Goal: Transaction & Acquisition: Book appointment/travel/reservation

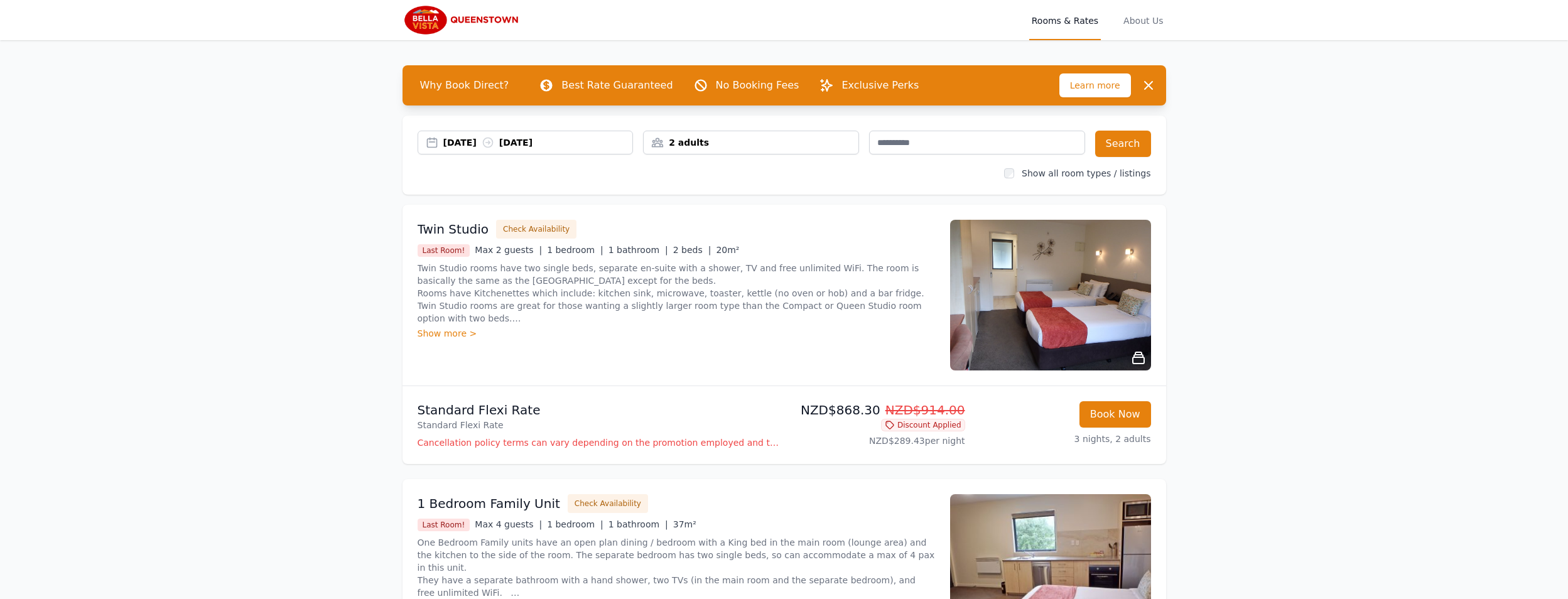
click at [823, 143] on div "2 adults" at bounding box center [751, 142] width 215 height 12
click at [737, 188] on icon at bounding box center [738, 189] width 7 height 7
click at [1122, 143] on button "Search" at bounding box center [1123, 144] width 56 height 26
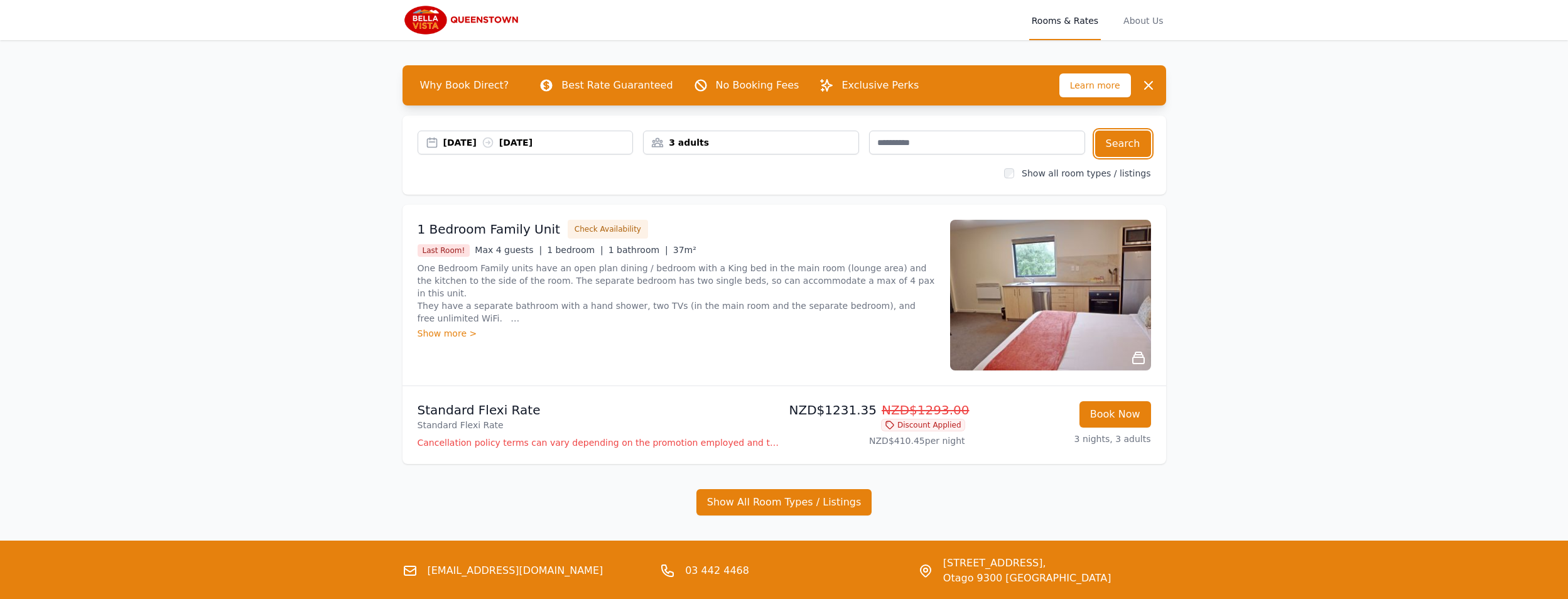
click at [590, 143] on div "[DATE] [DATE]" at bounding box center [538, 142] width 190 height 12
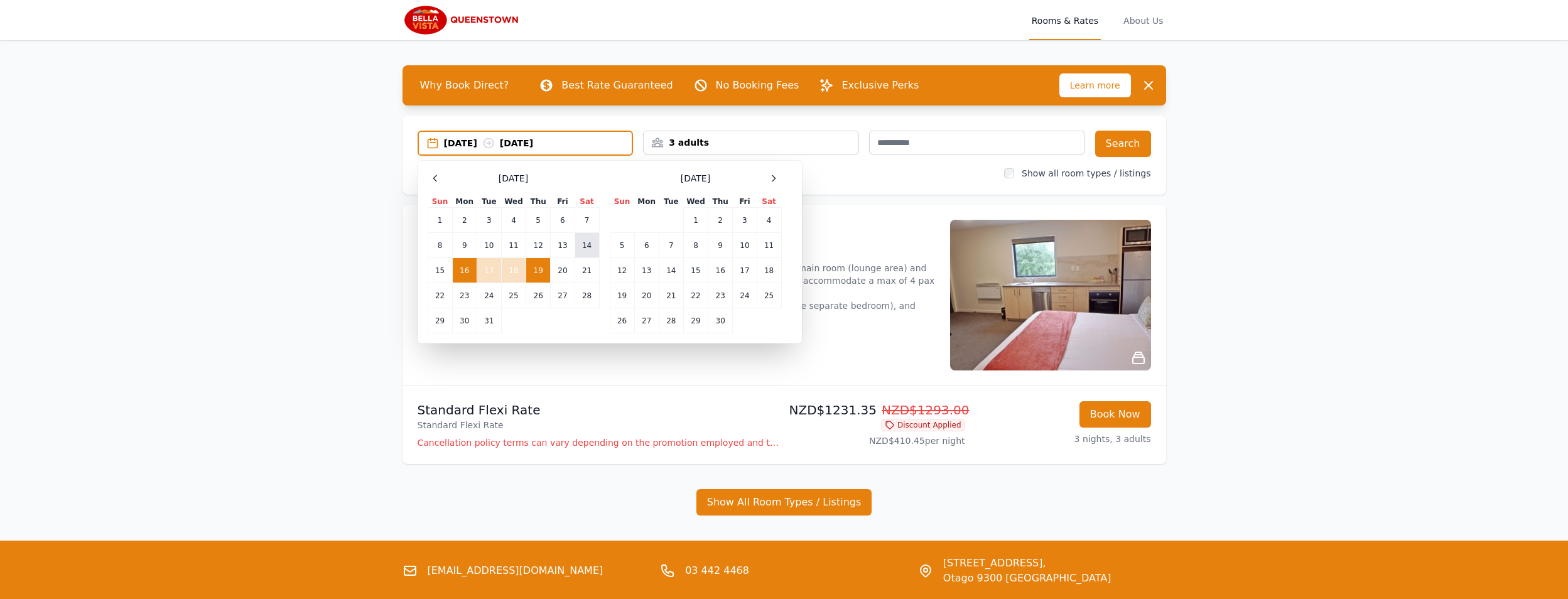
click at [582, 244] on td "14" at bounding box center [587, 245] width 25 height 25
click at [494, 272] on td "17" at bounding box center [489, 270] width 25 height 25
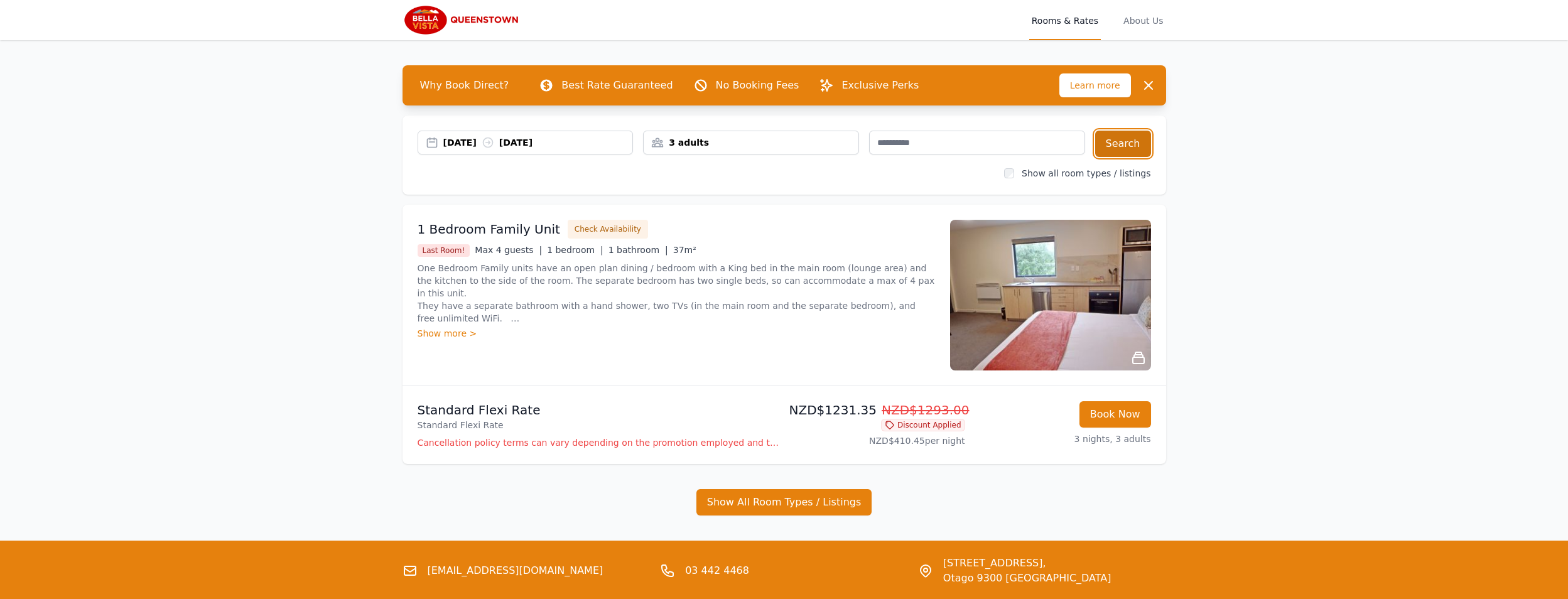
click at [1135, 150] on button "Search" at bounding box center [1123, 144] width 56 height 26
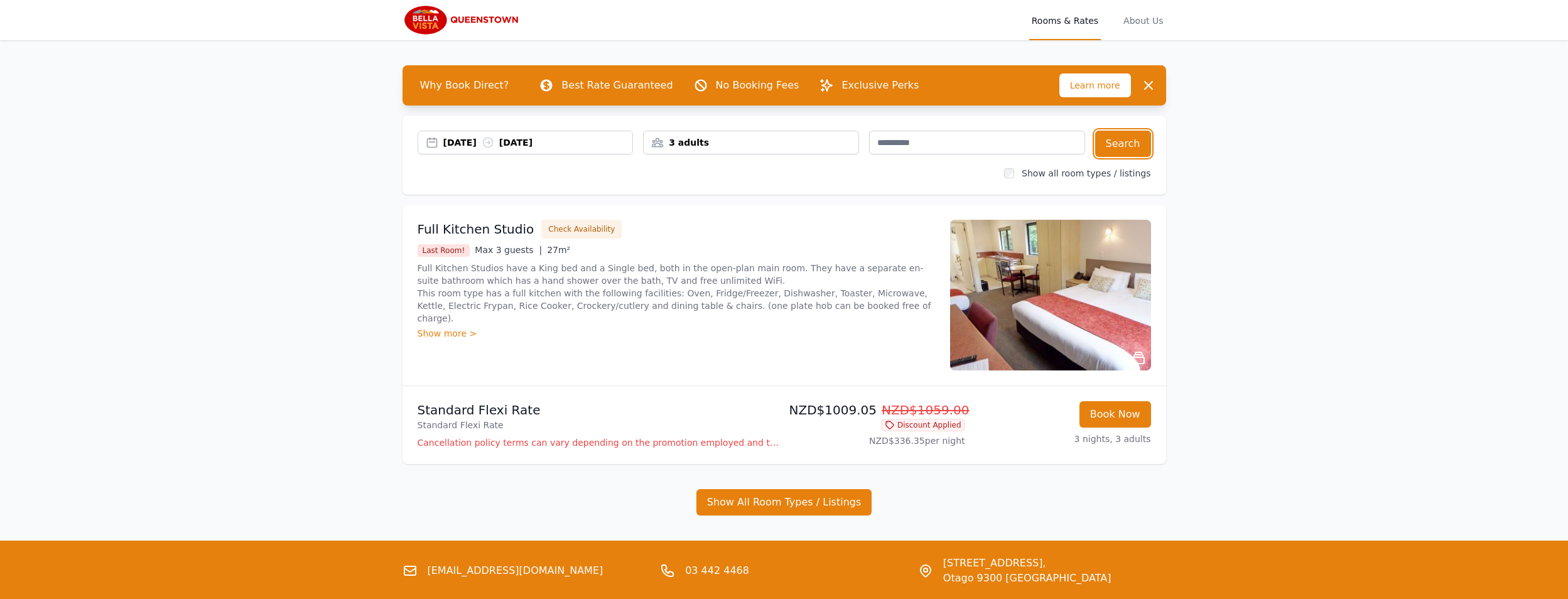
click at [584, 145] on div "[DATE] [DATE]" at bounding box center [538, 142] width 190 height 12
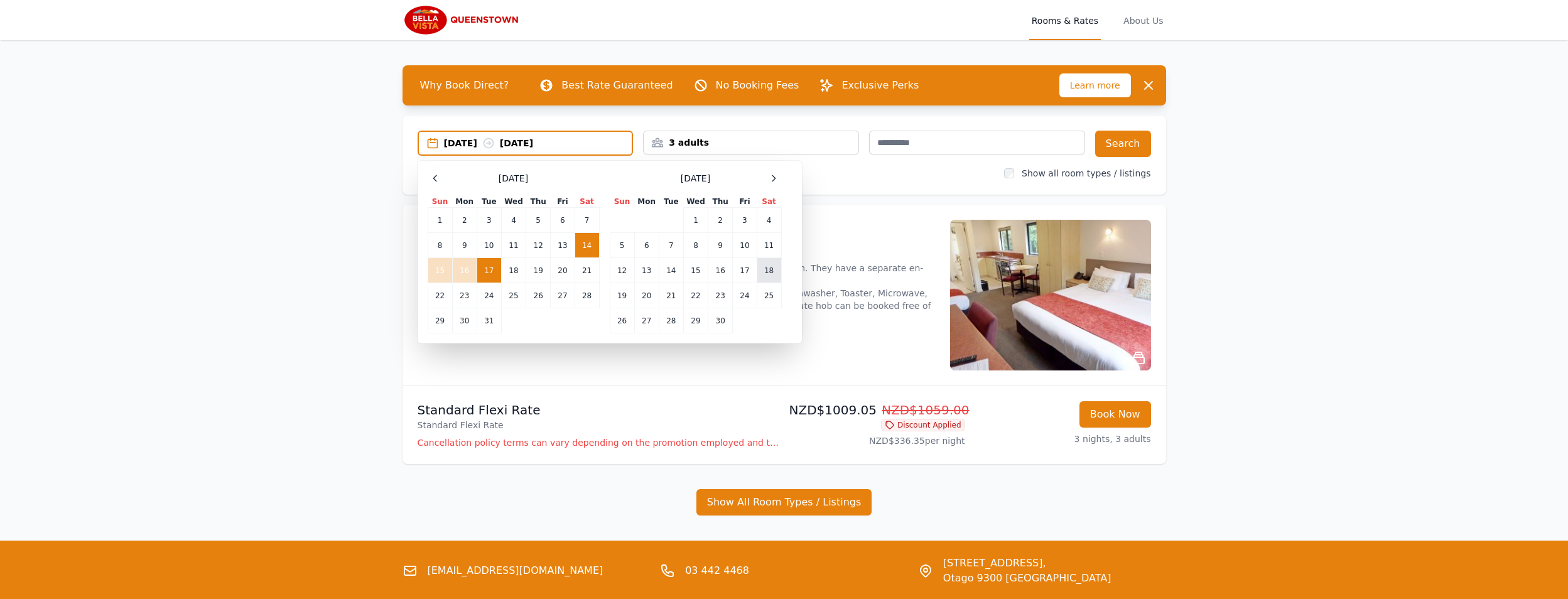
click at [766, 267] on td "18" at bounding box center [769, 270] width 25 height 25
click at [776, 181] on icon at bounding box center [774, 178] width 10 height 10
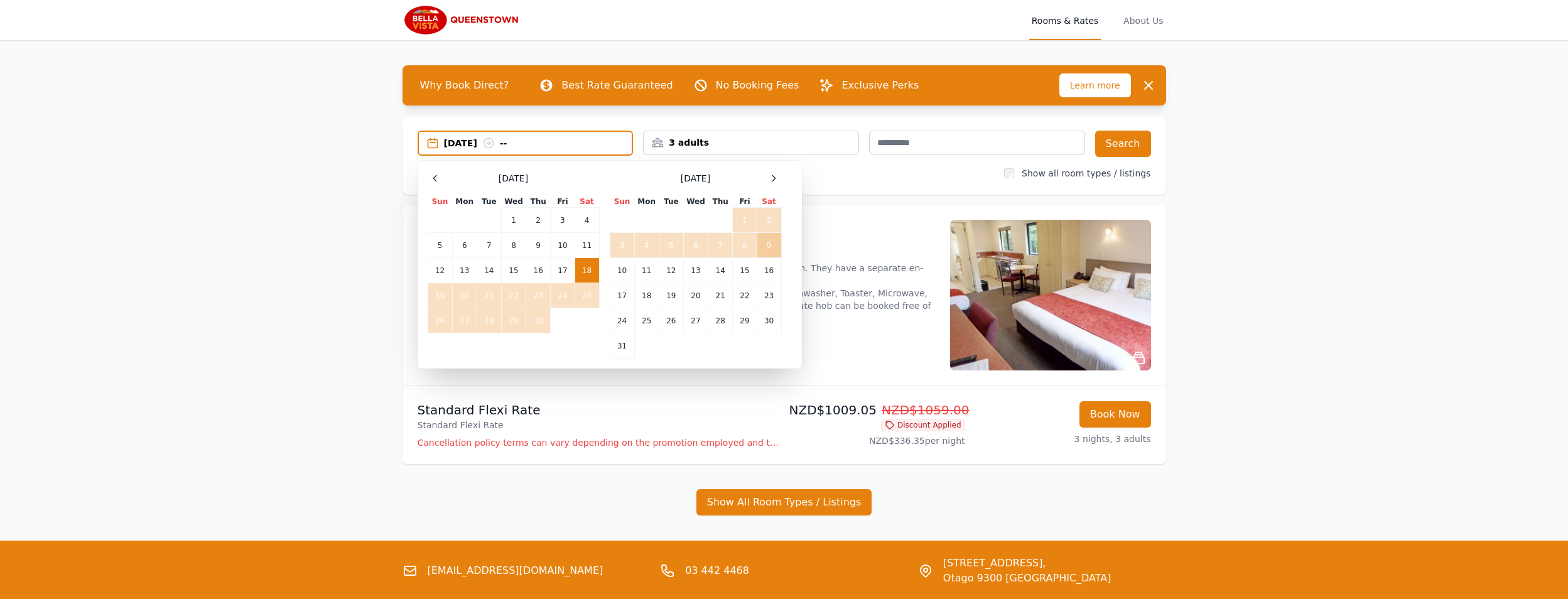
click at [771, 245] on td "9" at bounding box center [769, 245] width 25 height 25
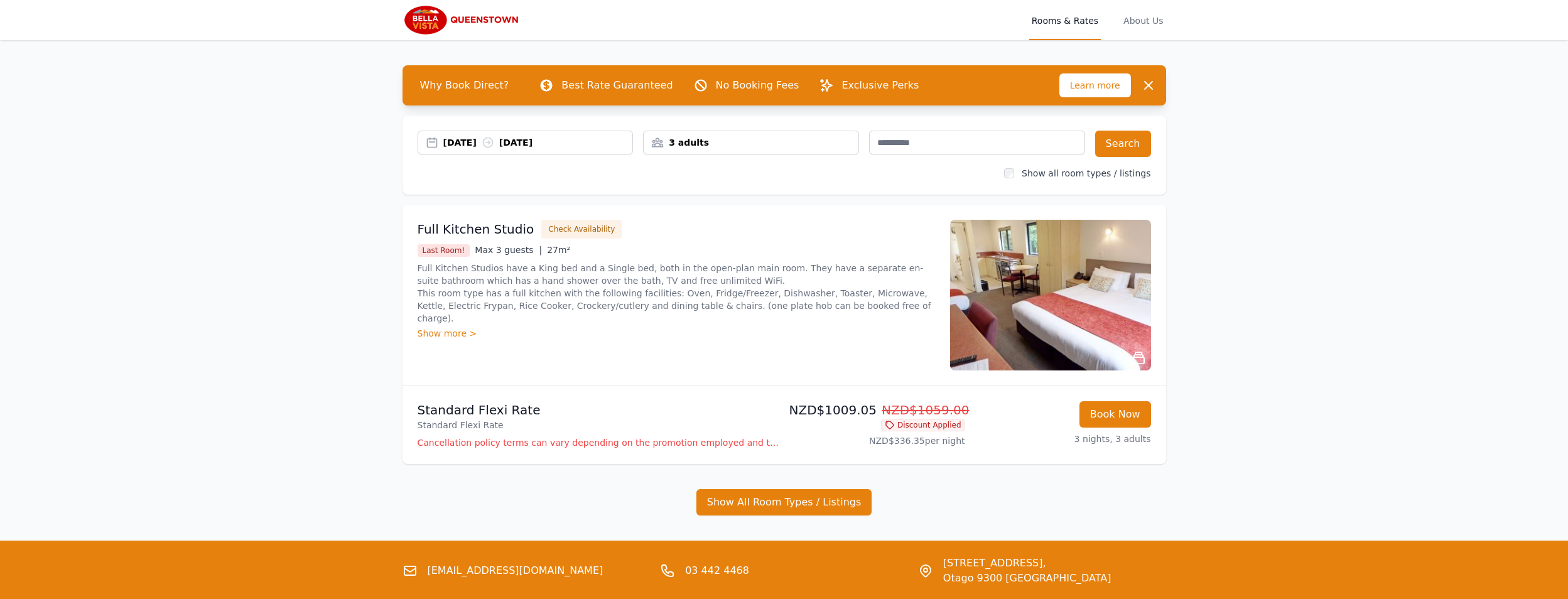
click at [618, 144] on div "[DATE] [DATE]" at bounding box center [538, 142] width 190 height 12
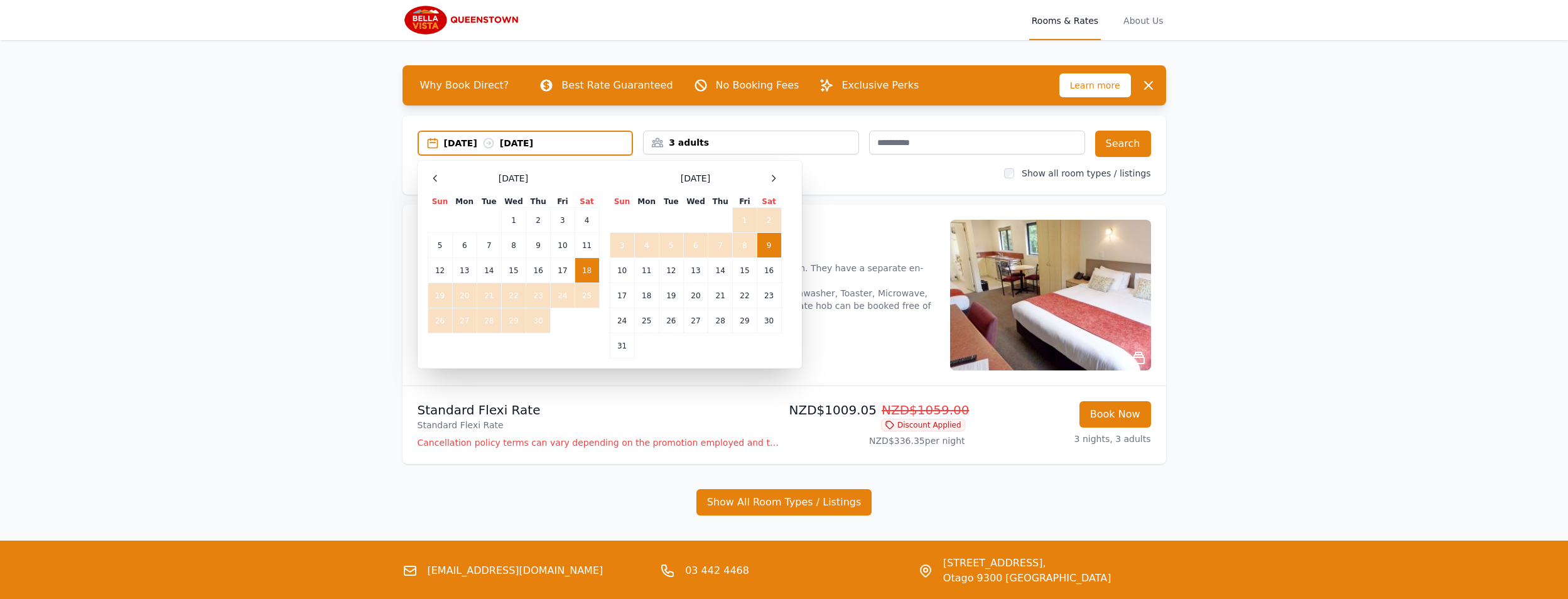
click at [768, 249] on td "9" at bounding box center [769, 245] width 25 height 25
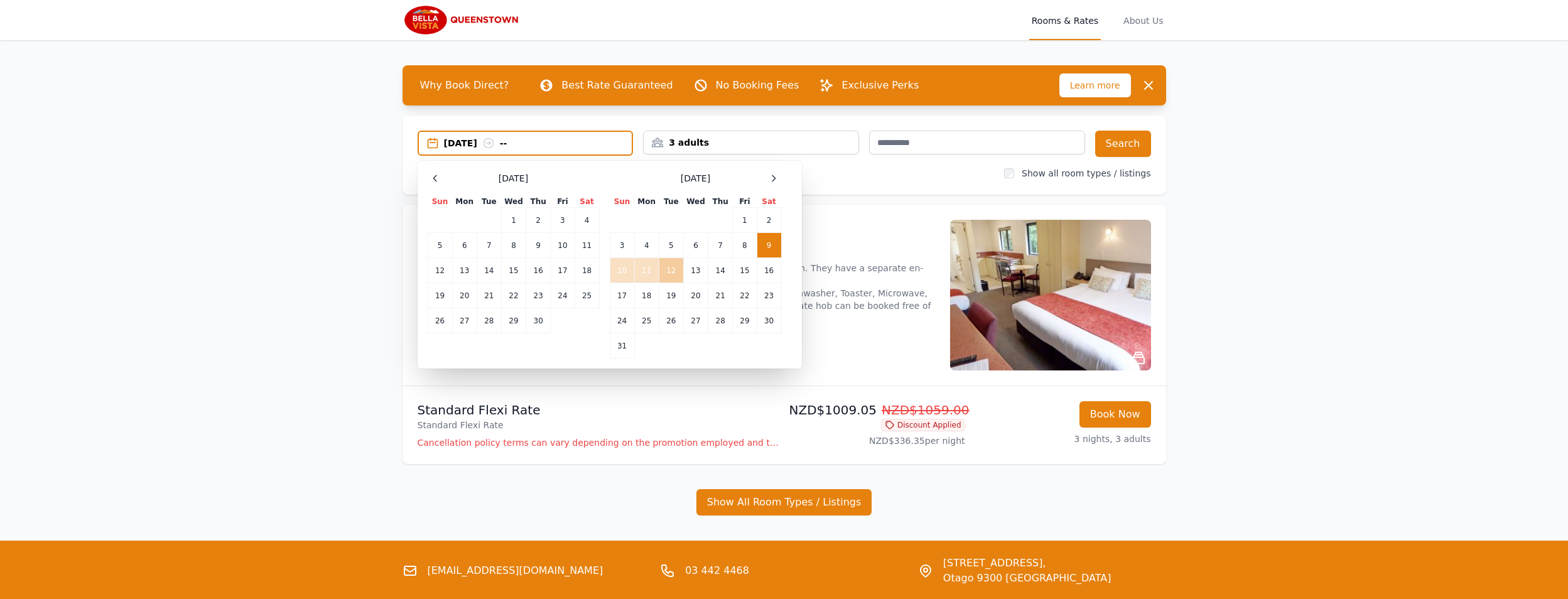
click at [671, 275] on td "12" at bounding box center [671, 270] width 25 height 25
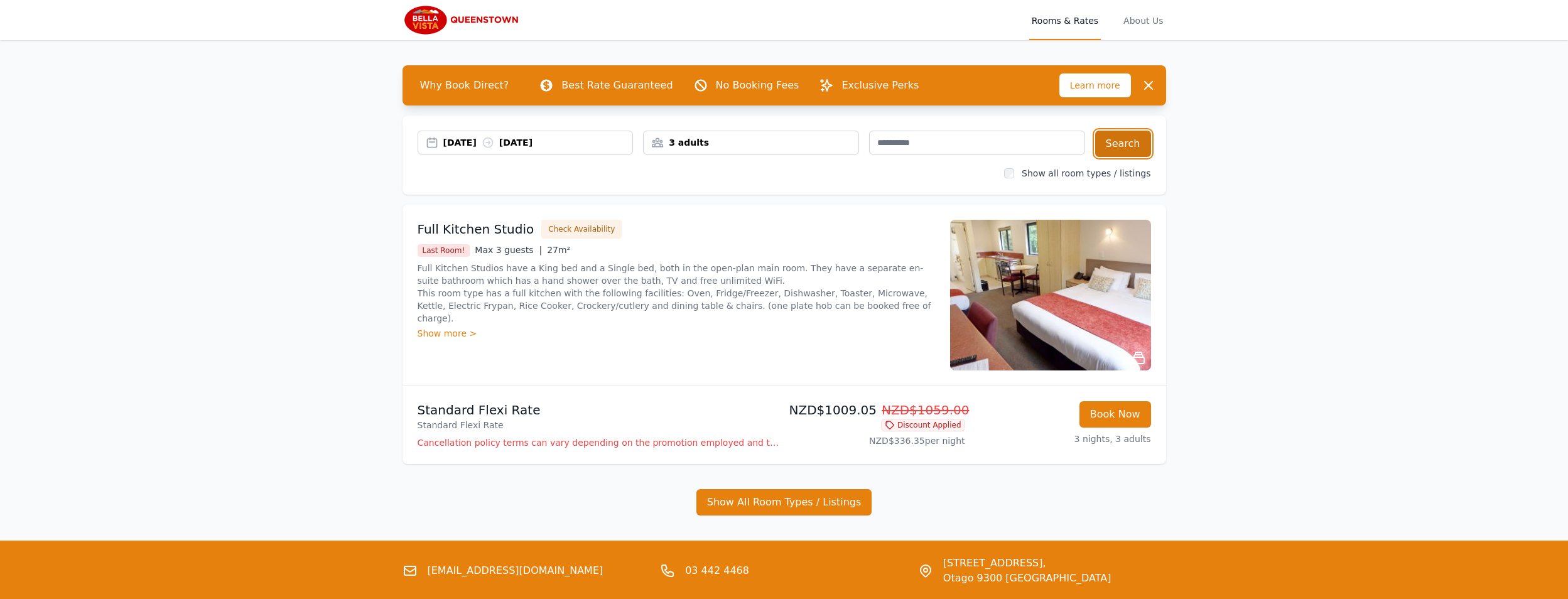
click at [1127, 143] on button "Search" at bounding box center [1123, 144] width 56 height 26
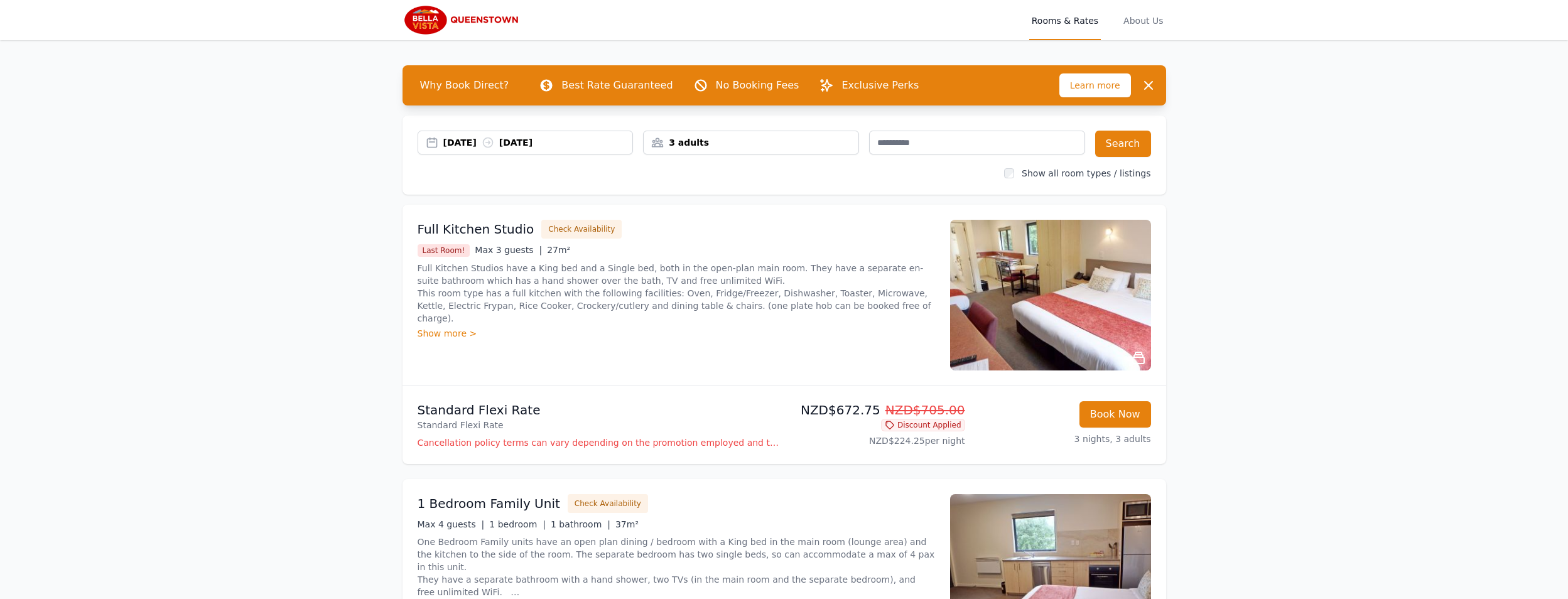
click at [476, 87] on span "Why Book Direct?" at bounding box center [465, 85] width 110 height 25
click at [428, 85] on span "Why Book Direct?" at bounding box center [465, 85] width 110 height 25
click at [462, 85] on span "Why Book Direct?" at bounding box center [465, 85] width 110 height 25
click at [739, 87] on p "No Booking Fees" at bounding box center [758, 85] width 83 height 15
click at [1116, 81] on span "Learn more" at bounding box center [1095, 85] width 72 height 24
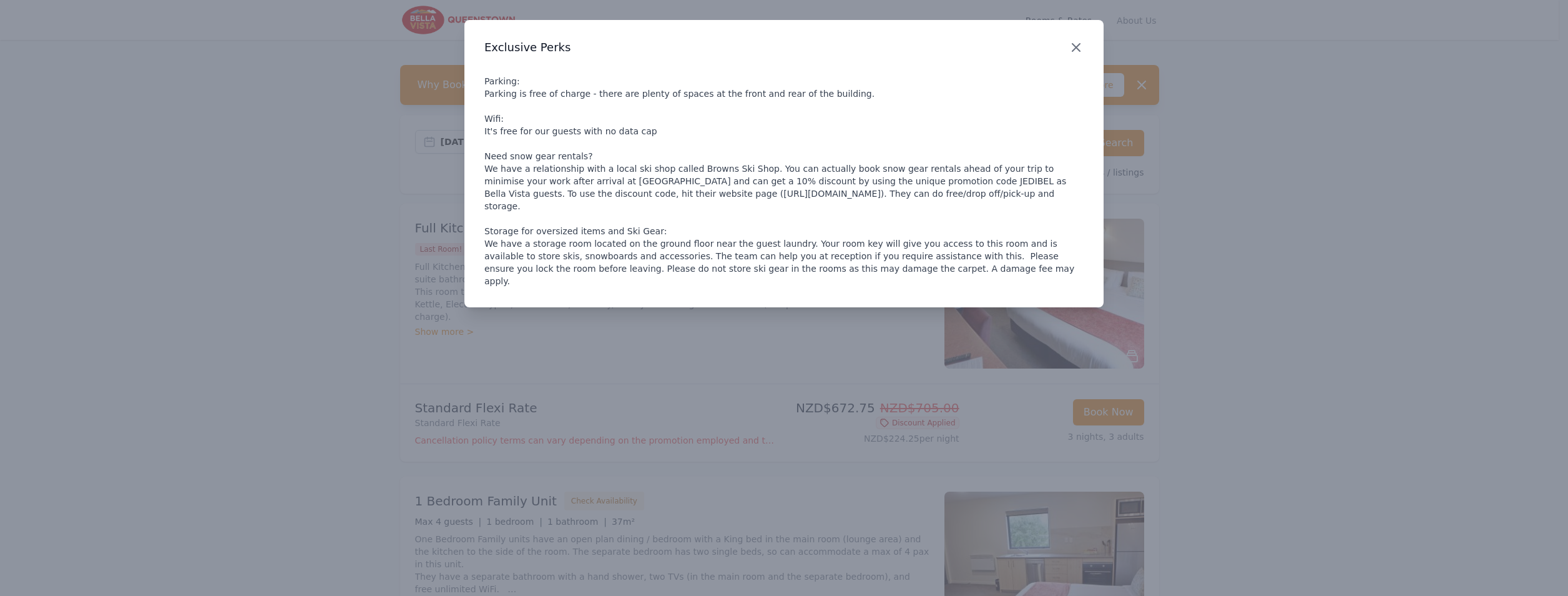
click at [1073, 43] on icon "button" at bounding box center [1076, 47] width 15 height 15
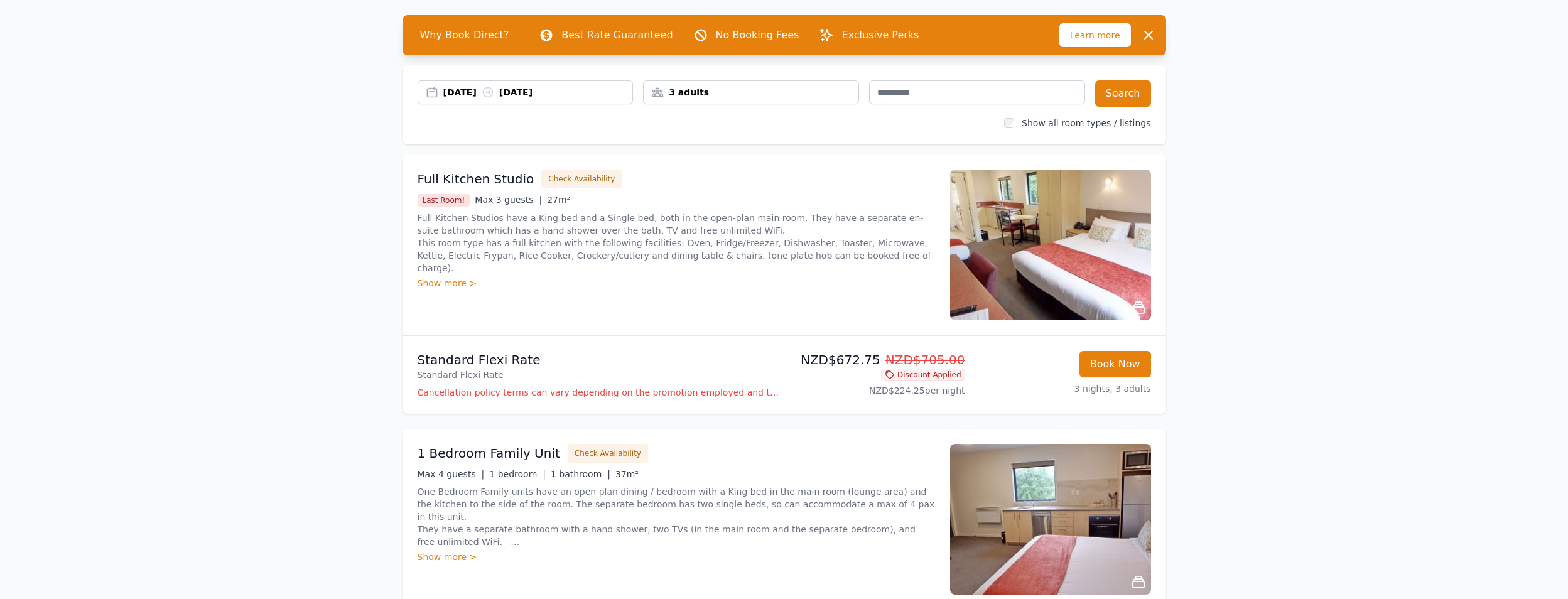
scroll to position [251, 0]
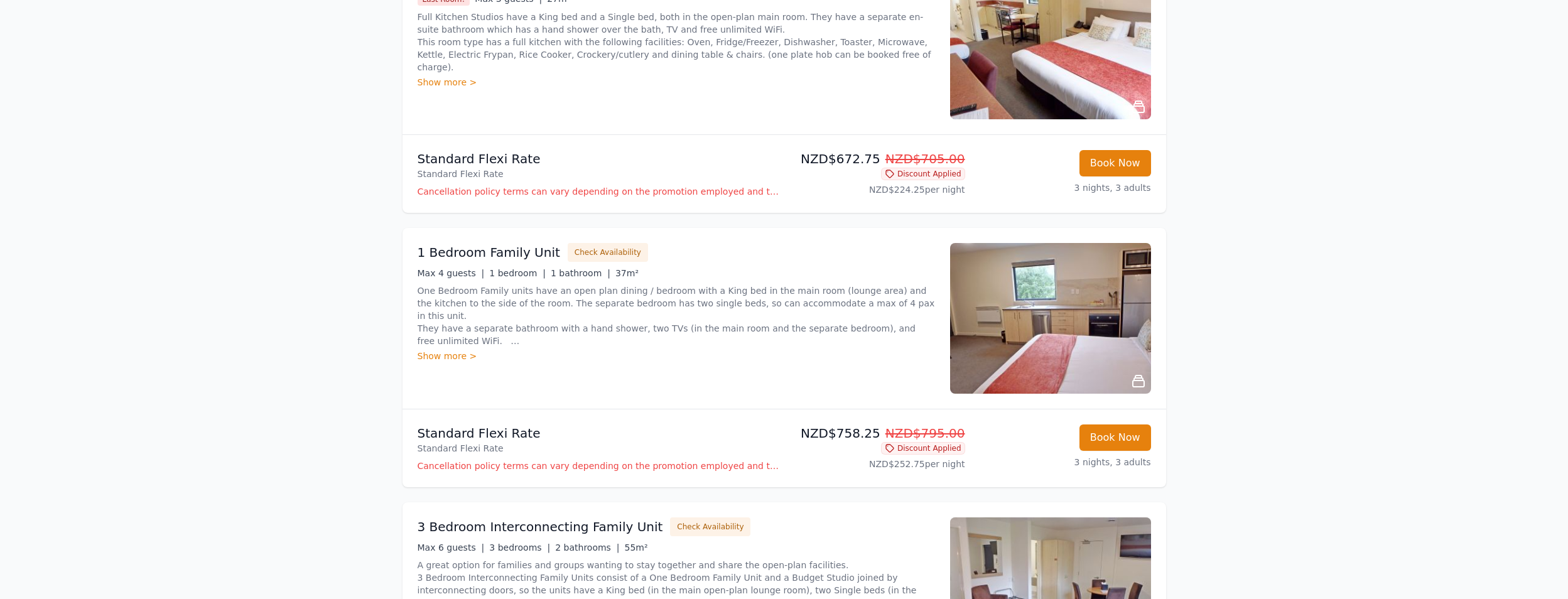
click at [446, 356] on div "Show more >" at bounding box center [677, 356] width 517 height 12
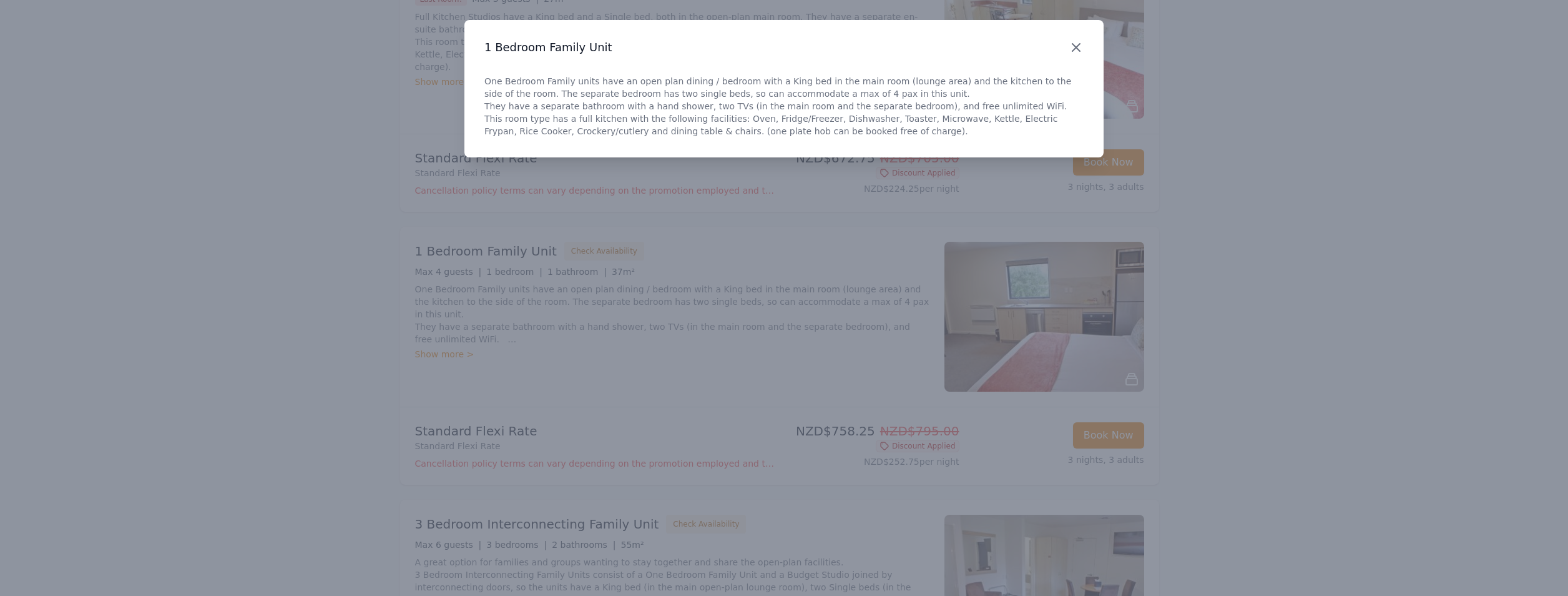
click at [1076, 48] on icon "button" at bounding box center [1076, 47] width 7 height 7
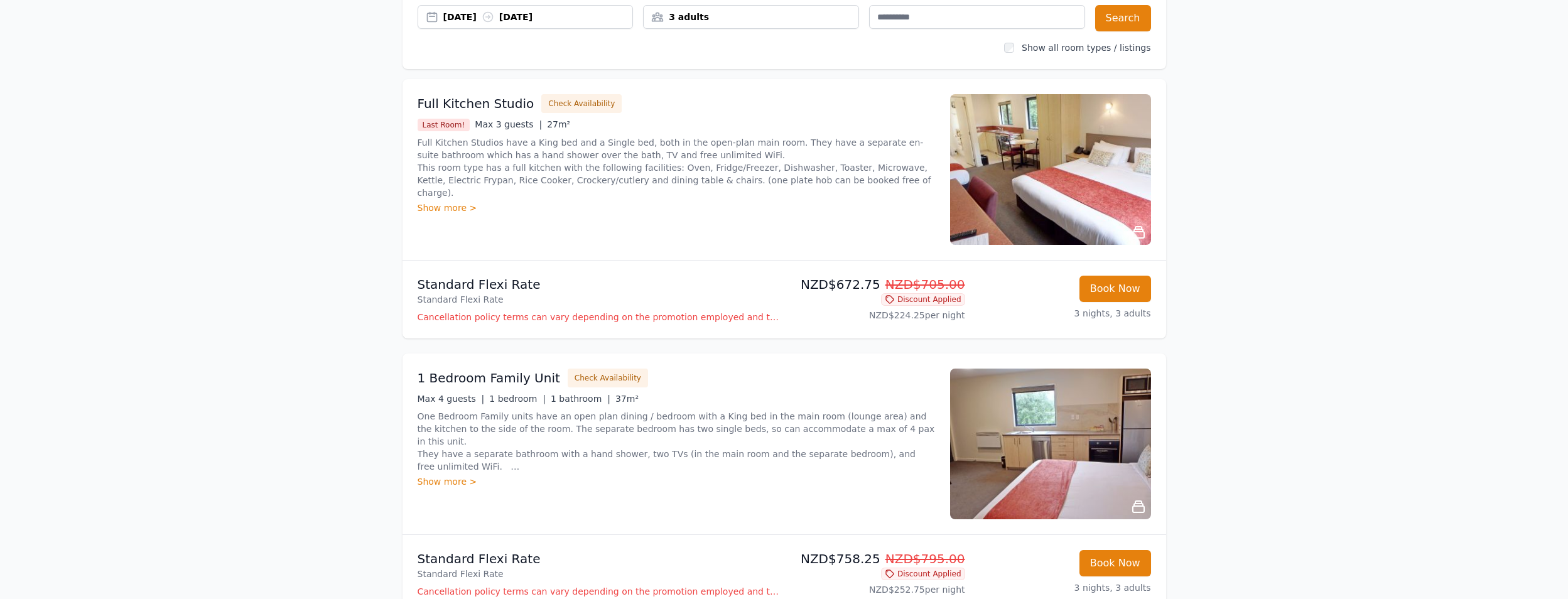
scroll to position [0, 0]
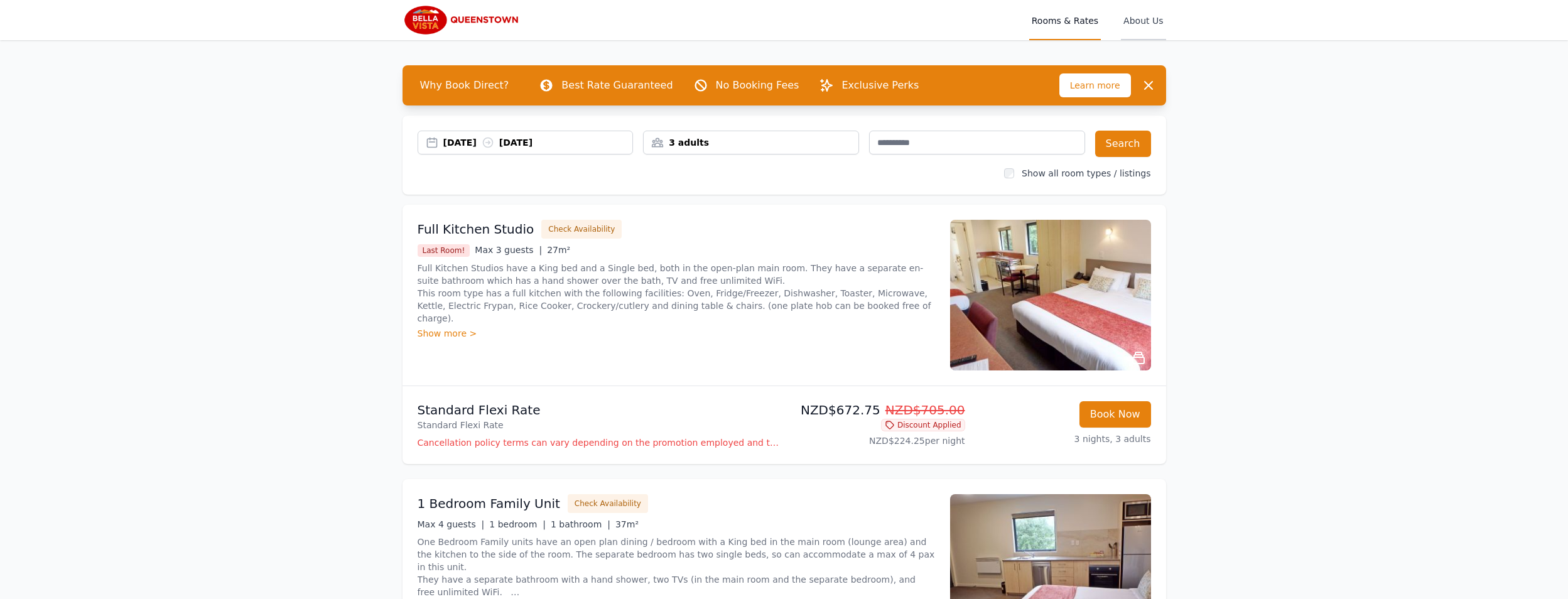
click at [1147, 20] on span "About Us" at bounding box center [1143, 20] width 45 height 40
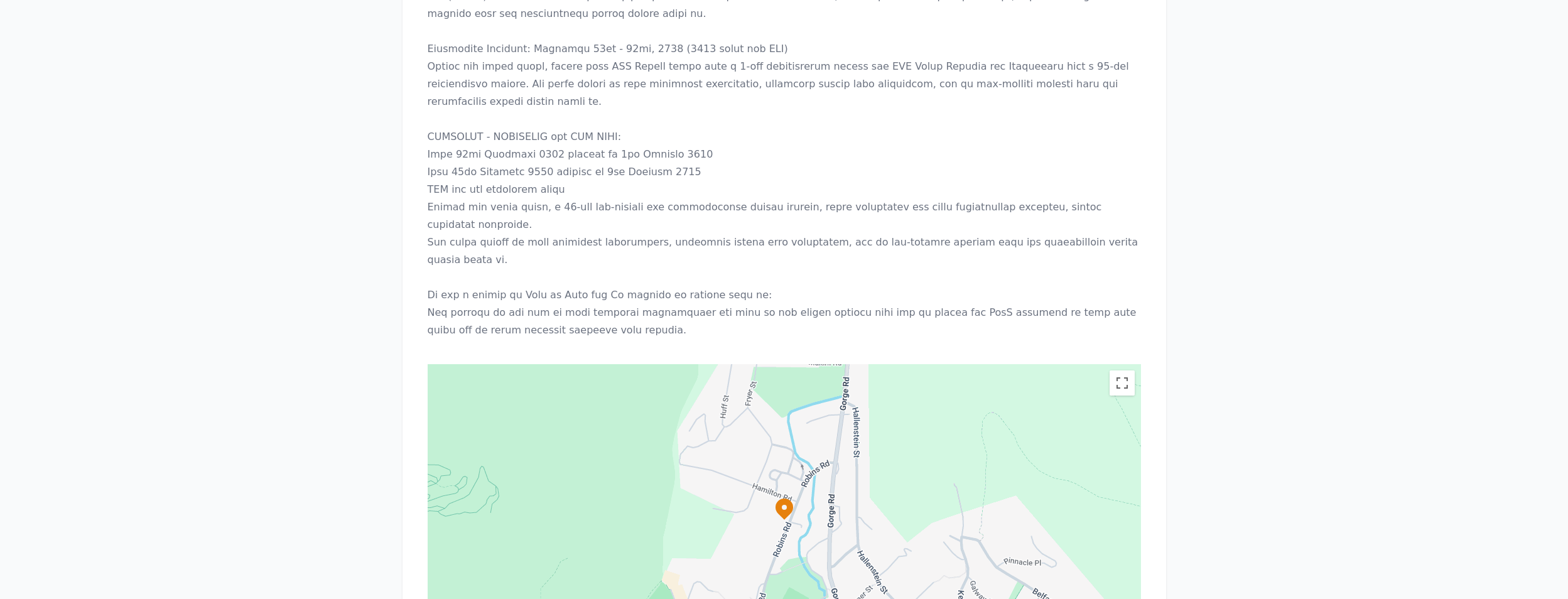
scroll to position [1884, 0]
